Goal: Task Accomplishment & Management: Manage account settings

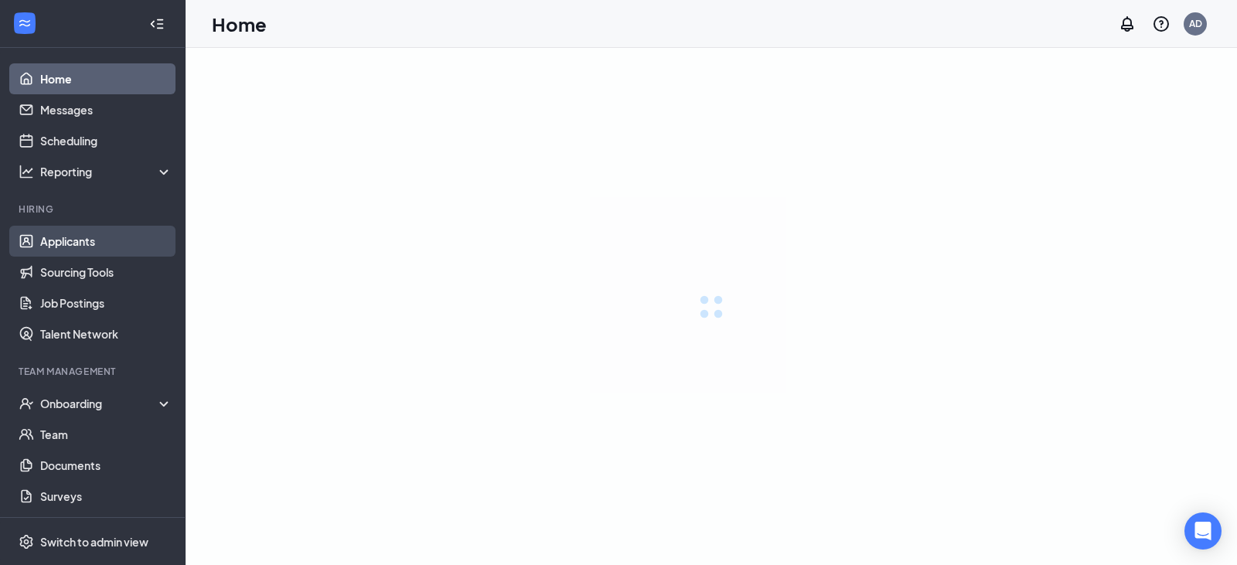
click at [62, 239] on link "Applicants" at bounding box center [106, 241] width 132 height 31
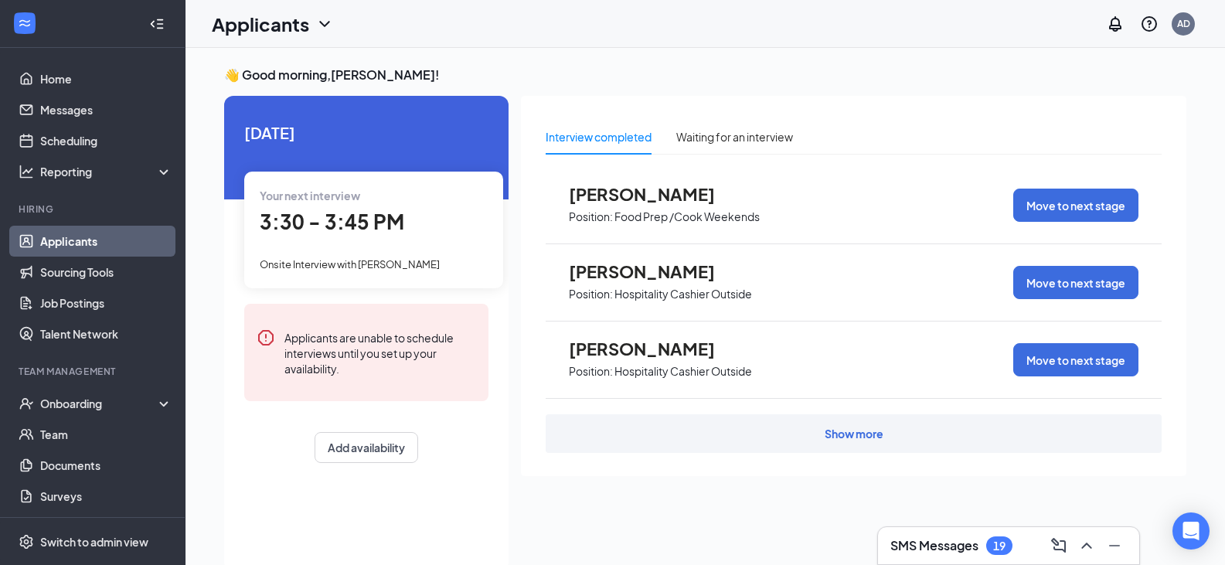
click at [316, 24] on icon "ChevronDown" at bounding box center [324, 24] width 19 height 19
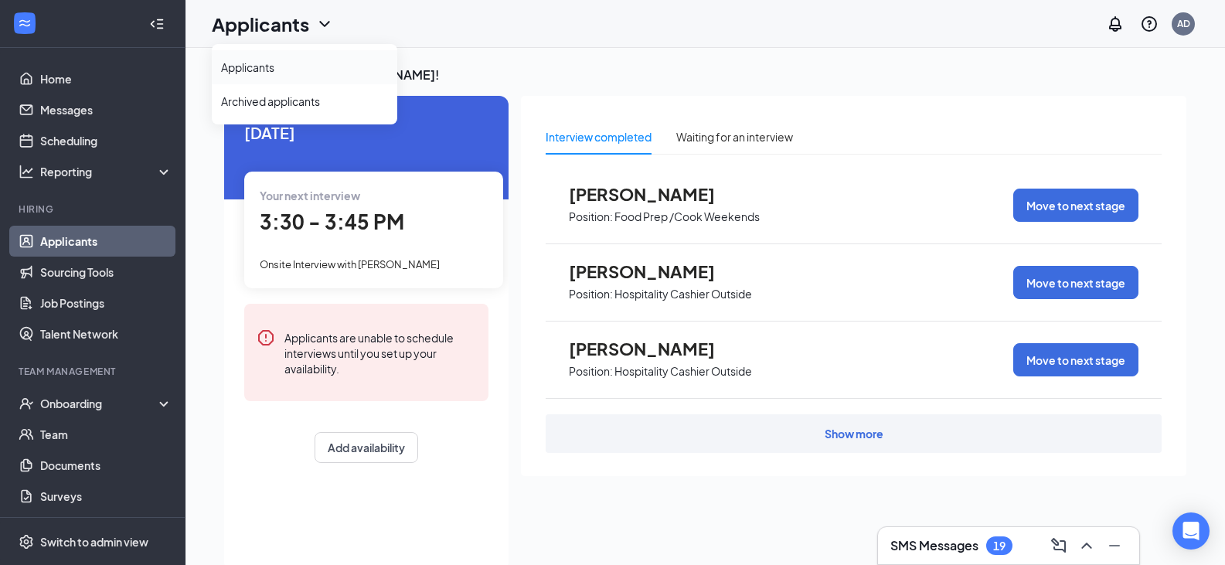
click at [279, 65] on link "Applicants" at bounding box center [304, 67] width 167 height 15
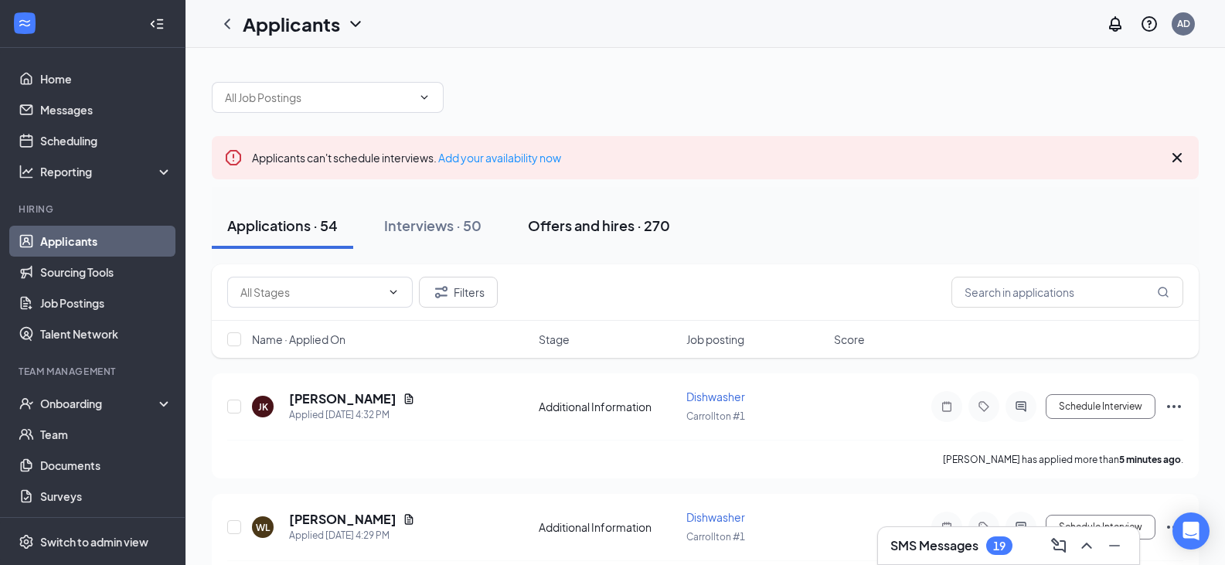
drag, startPoint x: 451, startPoint y: 225, endPoint x: 632, endPoint y: 247, distance: 181.4
click at [452, 225] on div "Interviews · 50" at bounding box center [432, 225] width 97 height 19
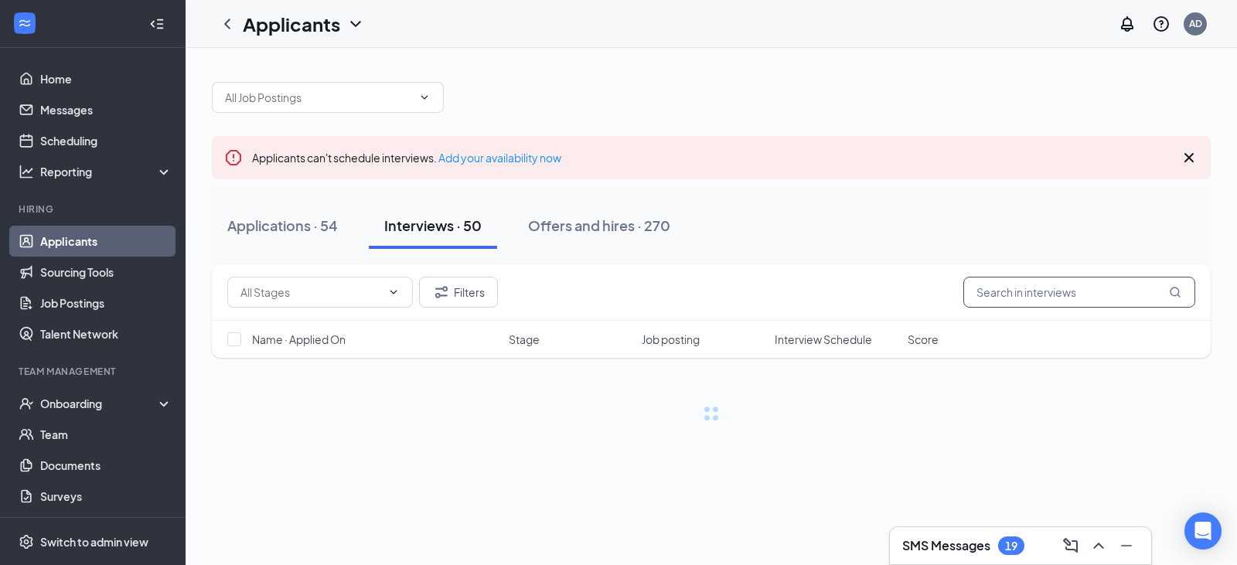
click at [1141, 295] on input "text" at bounding box center [1079, 292] width 232 height 31
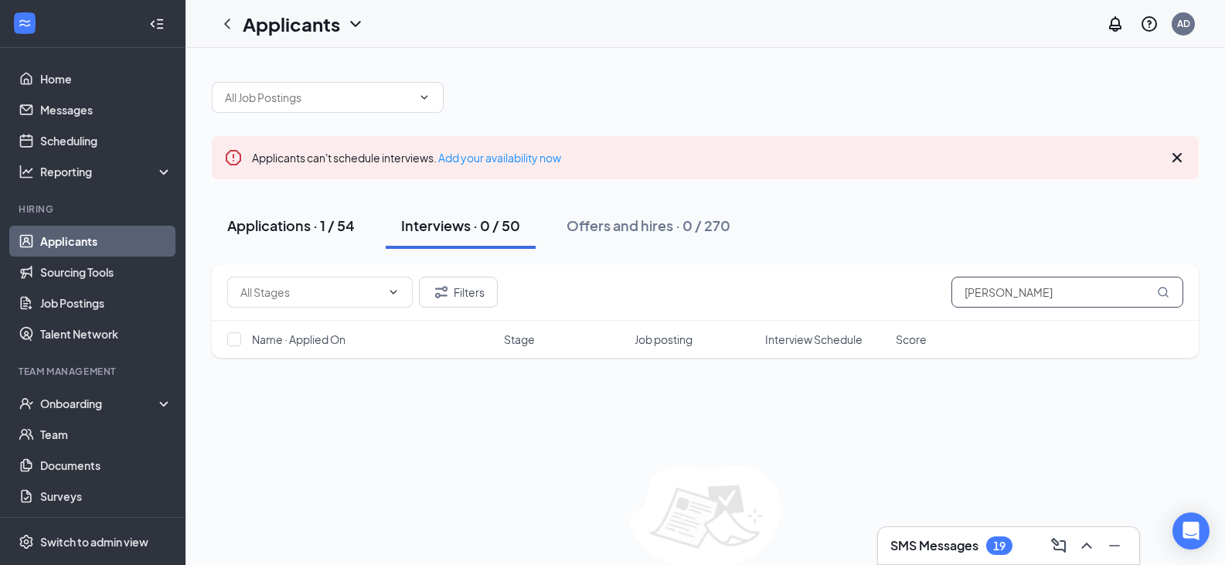
type input "[PERSON_NAME]"
click at [280, 221] on div "Applications · 1 / 54" at bounding box center [291, 225] width 128 height 19
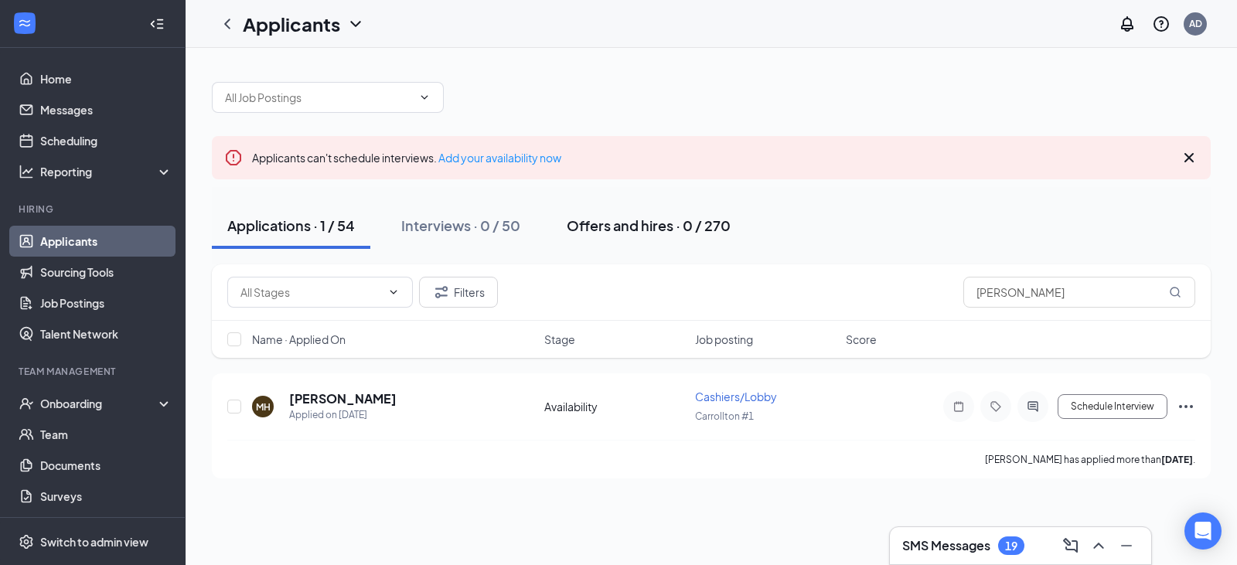
click at [649, 225] on div "Offers and hires · 0 / 270" at bounding box center [649, 225] width 164 height 19
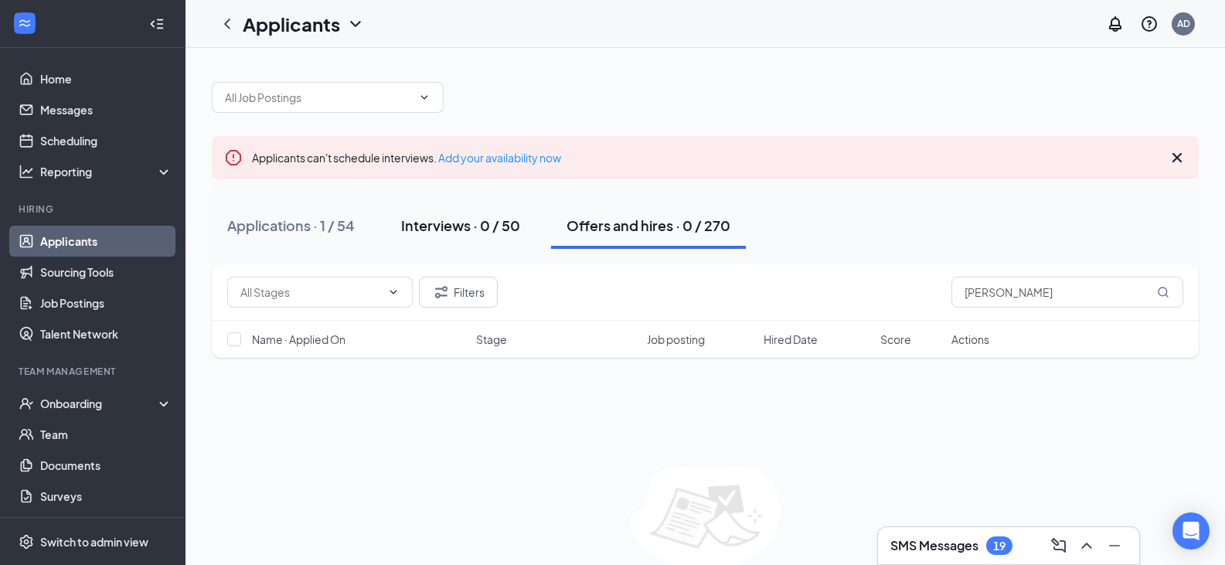
click at [495, 227] on div "Interviews · 0 / 50" at bounding box center [460, 225] width 119 height 19
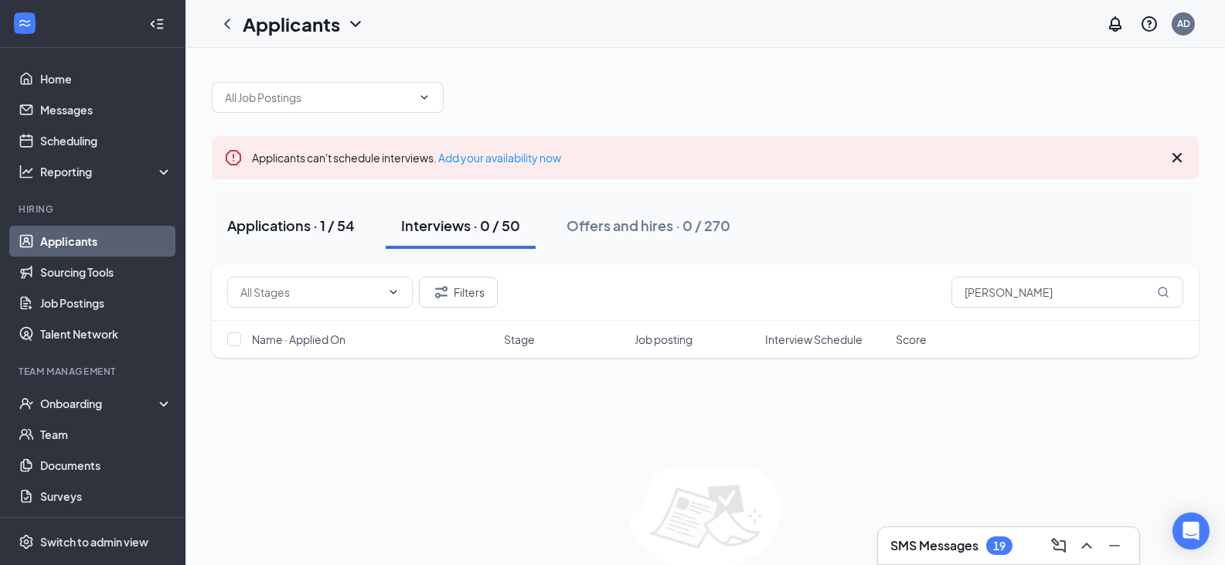
click at [275, 226] on div "Applications · 1 / 54" at bounding box center [291, 225] width 128 height 19
